Goal: Task Accomplishment & Management: Use online tool/utility

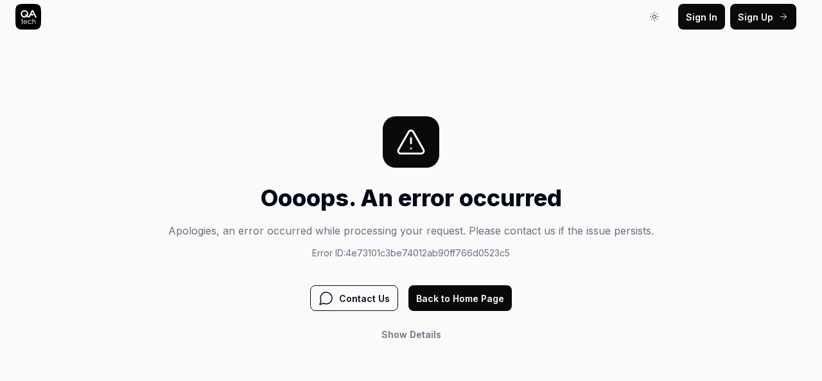
click at [447, 289] on button "Back to Home Page" at bounding box center [459, 298] width 103 height 26
click at [528, 279] on div "Oooops. An error occurred Apologies, an error occurred while processing your re…" at bounding box center [410, 231] width 485 height 230
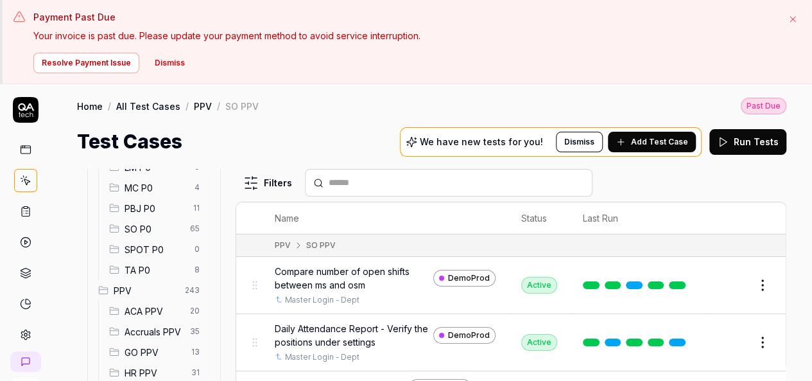
scroll to position [245, 0]
click at [166, 223] on span "SO P0" at bounding box center [154, 227] width 58 height 13
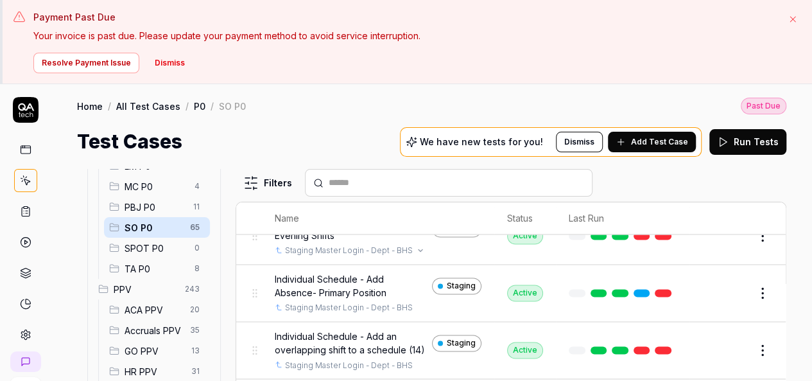
scroll to position [1061, 0]
click at [377, 184] on input "text" at bounding box center [456, 182] width 255 height 13
paste input "**********"
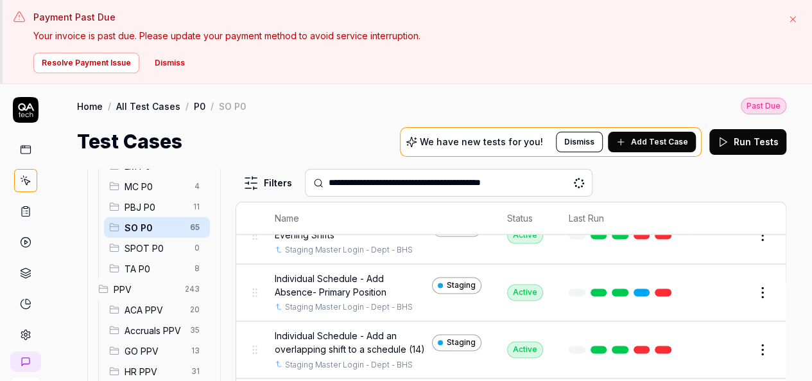
scroll to position [0, 0]
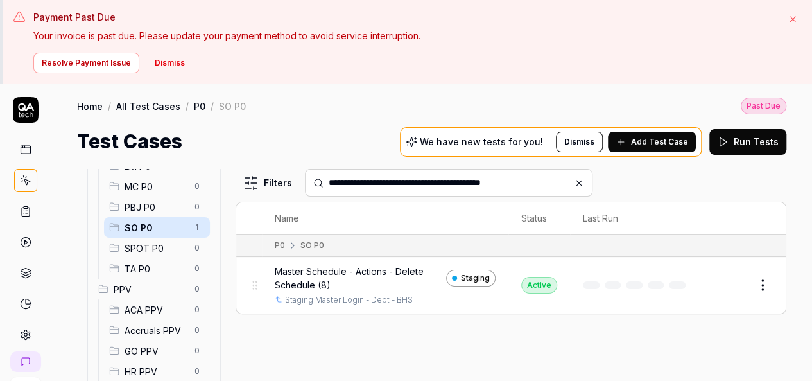
type input "**********"
click at [735, 282] on button "Edit" at bounding box center [731, 285] width 31 height 21
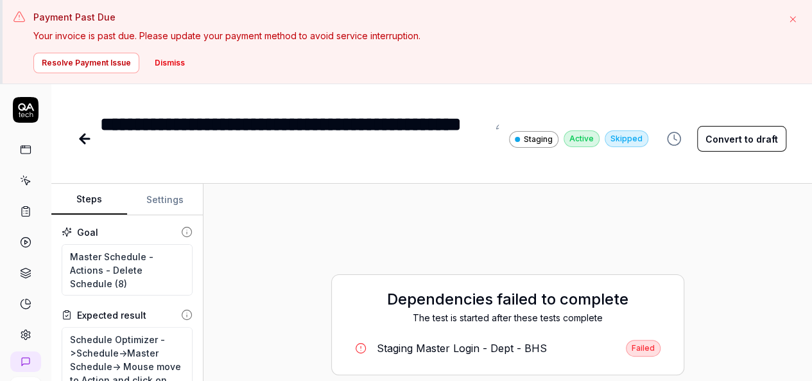
click at [739, 134] on button "Convert to draft" at bounding box center [741, 139] width 89 height 26
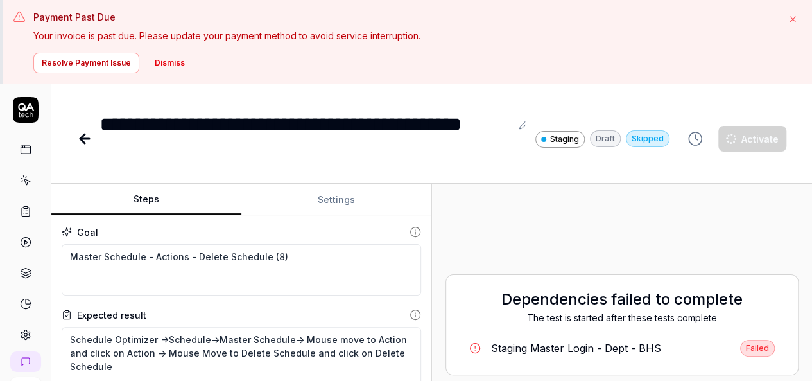
click at [514, 302] on div "Steps Settings Goal Master Schedule - Actions - Delete Schedule (8) Expected re…" at bounding box center [431, 324] width 761 height 281
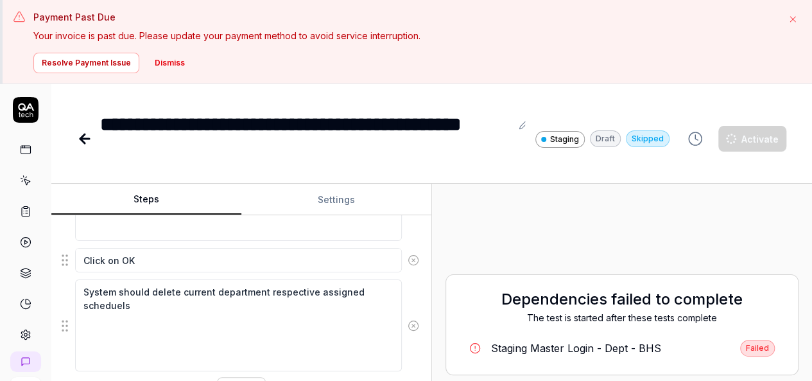
scroll to position [83, 0]
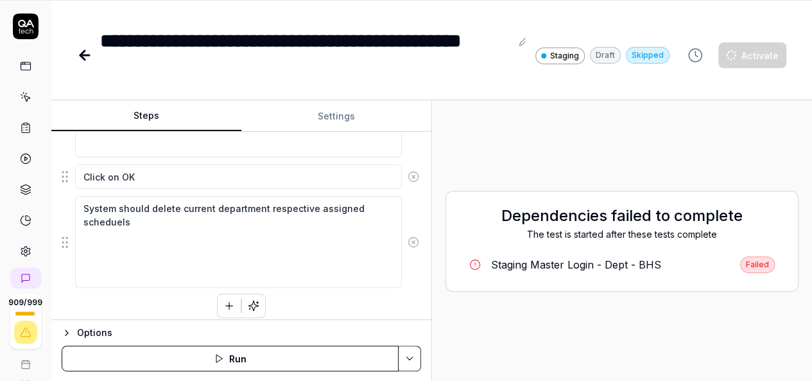
click at [340, 354] on button "Run" at bounding box center [230, 358] width 337 height 26
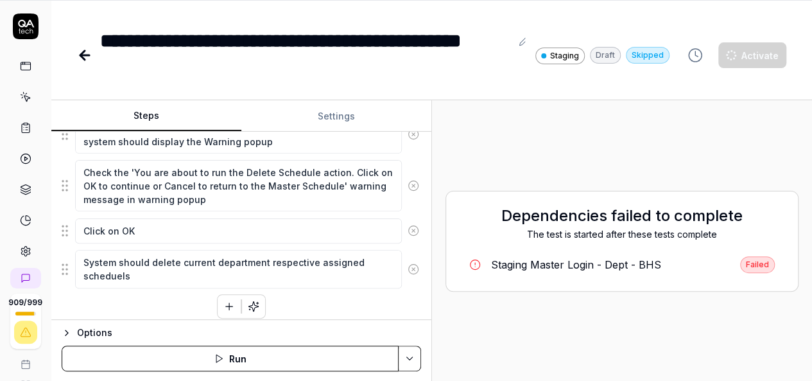
type textarea "*"
click at [625, 155] on div "Dependencies failed to complete The test is started after these tests complete …" at bounding box center [622, 240] width 360 height 261
